Goal: Find specific page/section: Find specific page/section

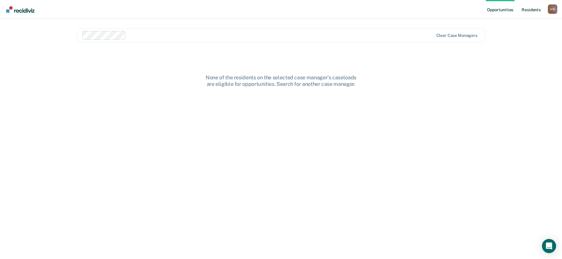
click at [531, 8] on link "Resident s" at bounding box center [531, 9] width 22 height 19
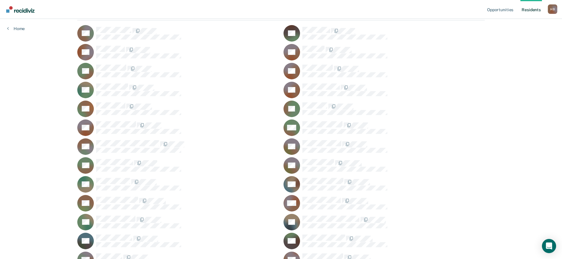
scroll to position [88, 0]
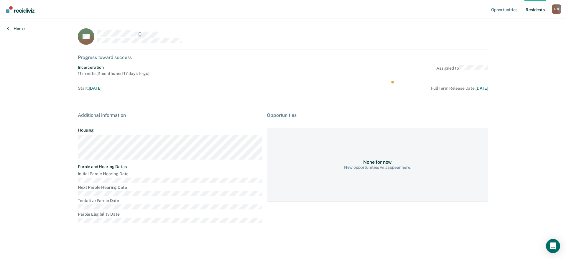
click at [19, 27] on link "Home" at bounding box center [16, 28] width 18 height 5
